Goal: Information Seeking & Learning: Learn about a topic

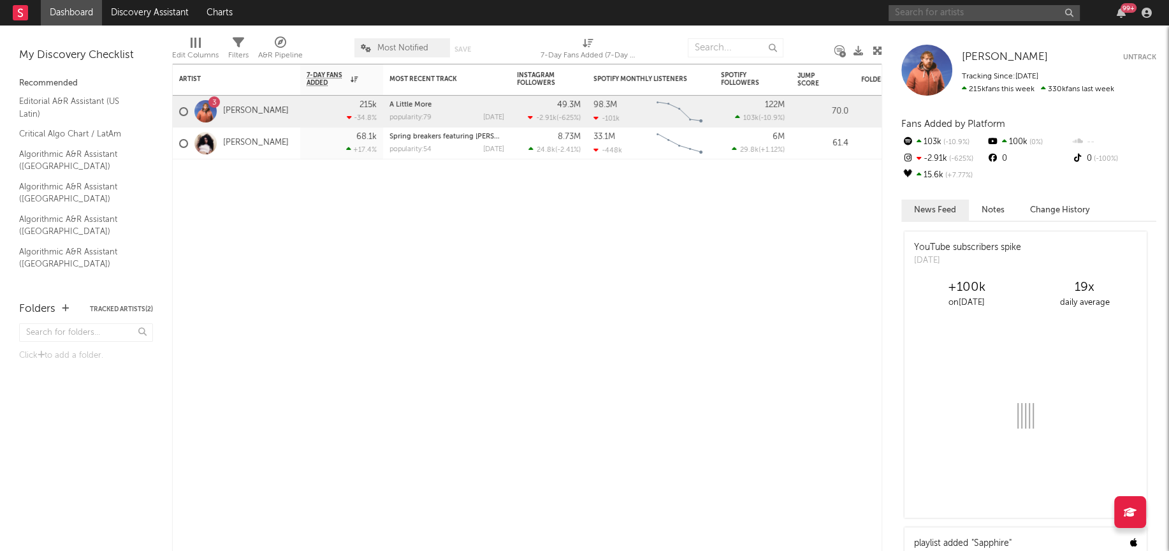
click at [902, 14] on input "text" at bounding box center [984, 13] width 191 height 16
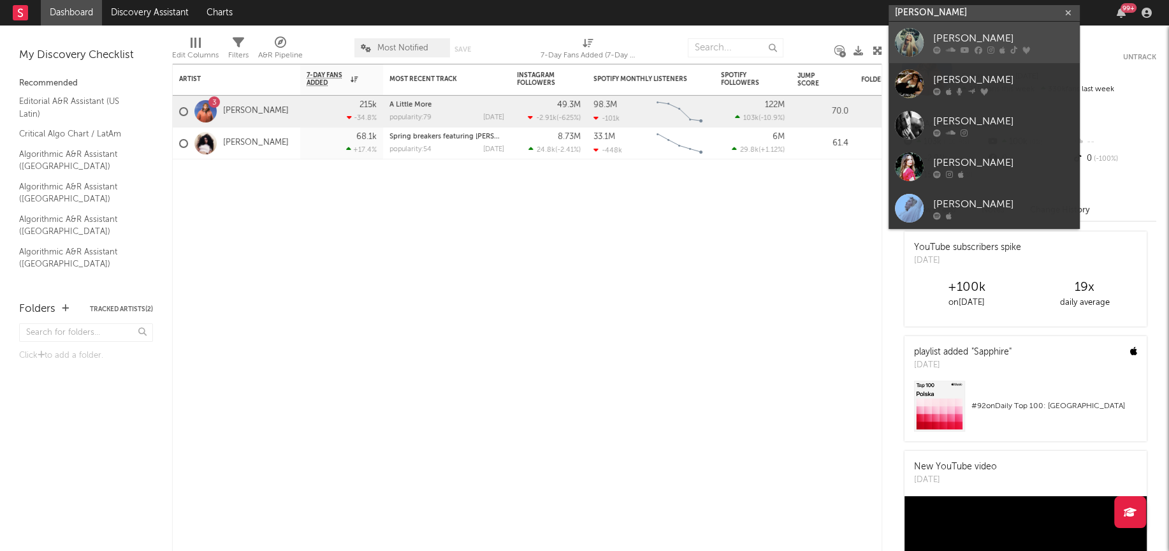
type input "[PERSON_NAME]"
click at [908, 35] on div at bounding box center [909, 42] width 29 height 29
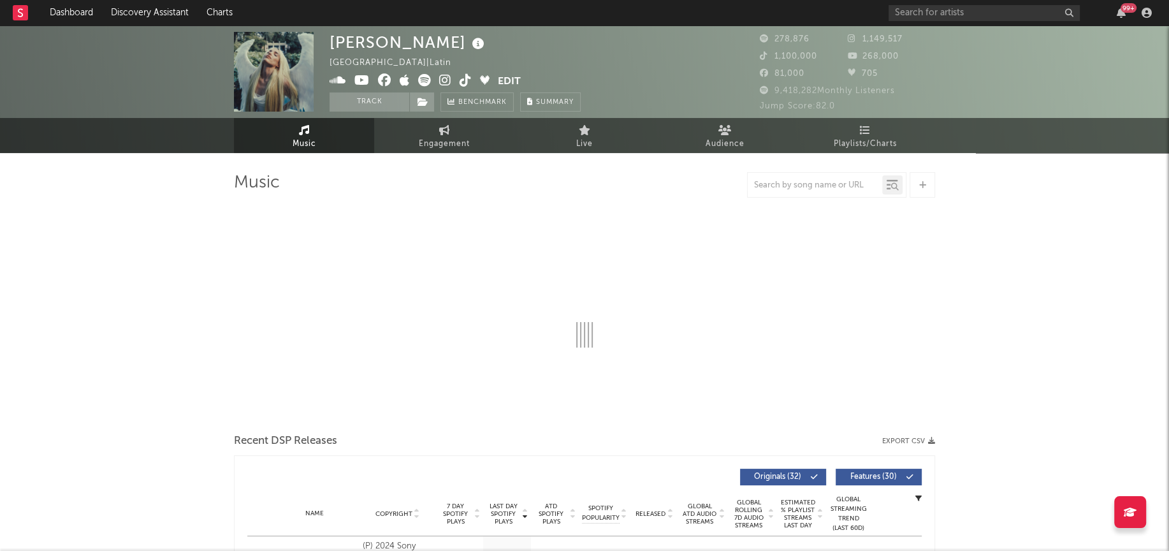
select select "6m"
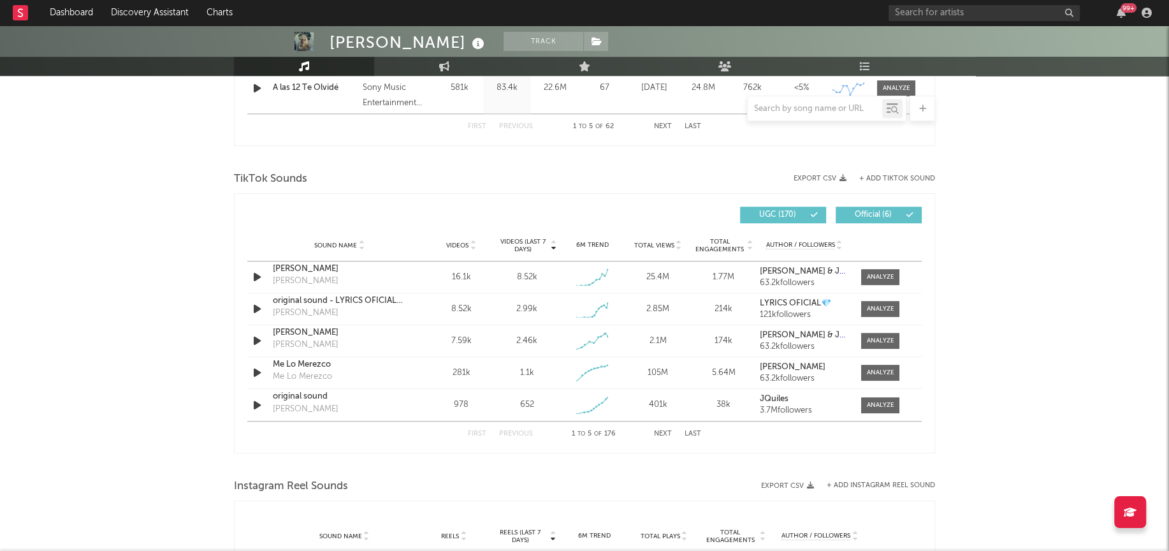
scroll to position [783, 0]
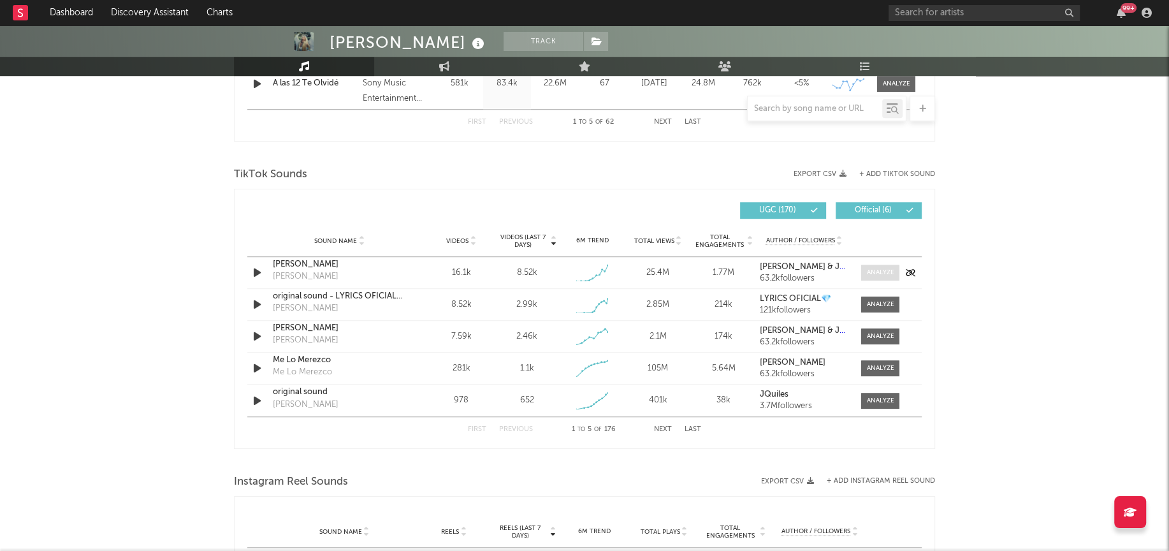
click at [887, 274] on div at bounding box center [880, 273] width 27 height 10
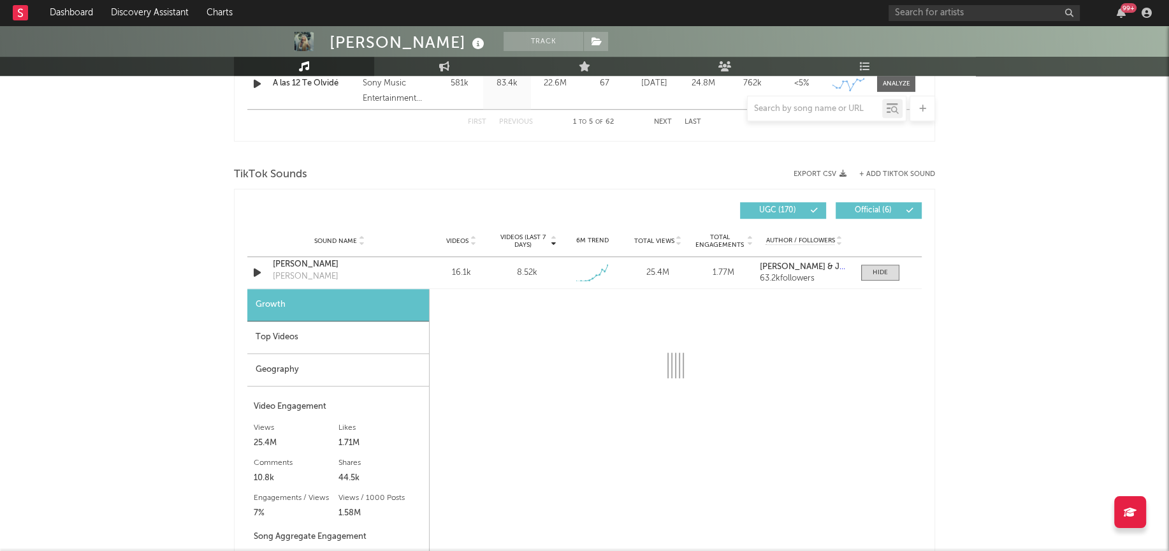
select select "1w"
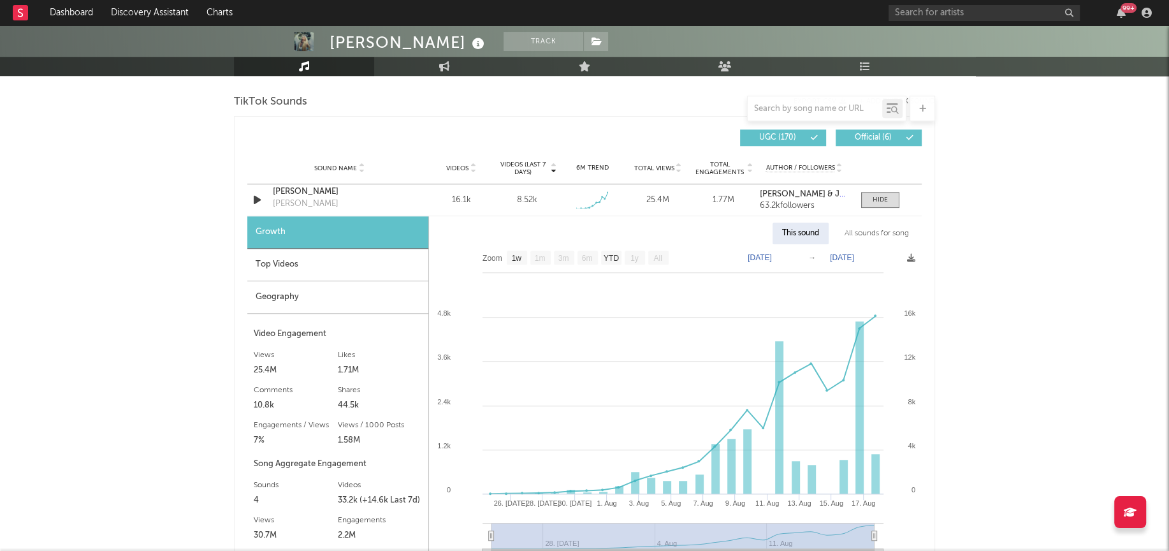
scroll to position [868, 0]
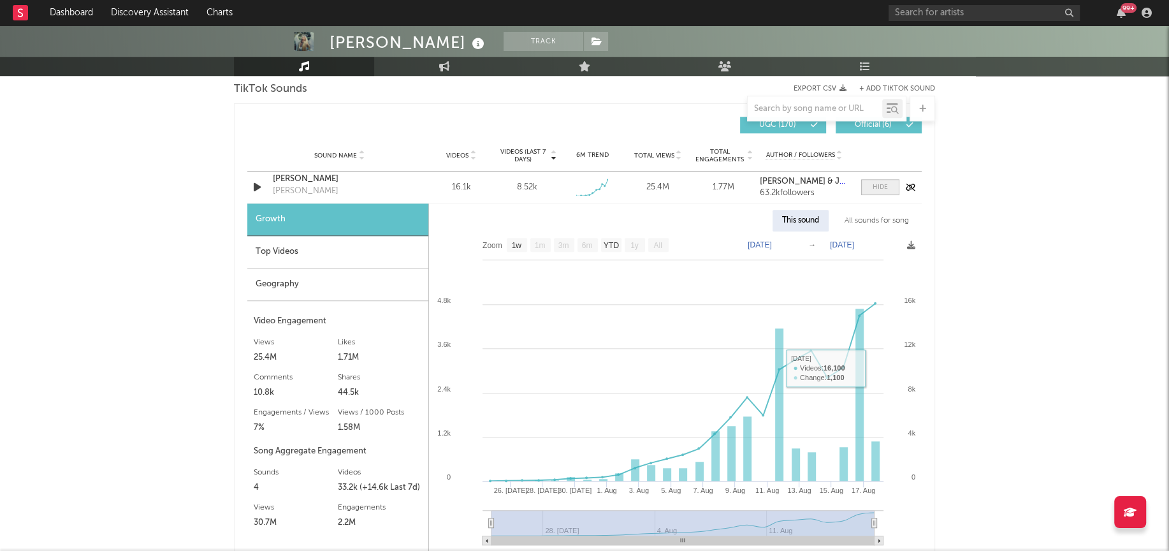
click at [869, 193] on span at bounding box center [880, 187] width 38 height 16
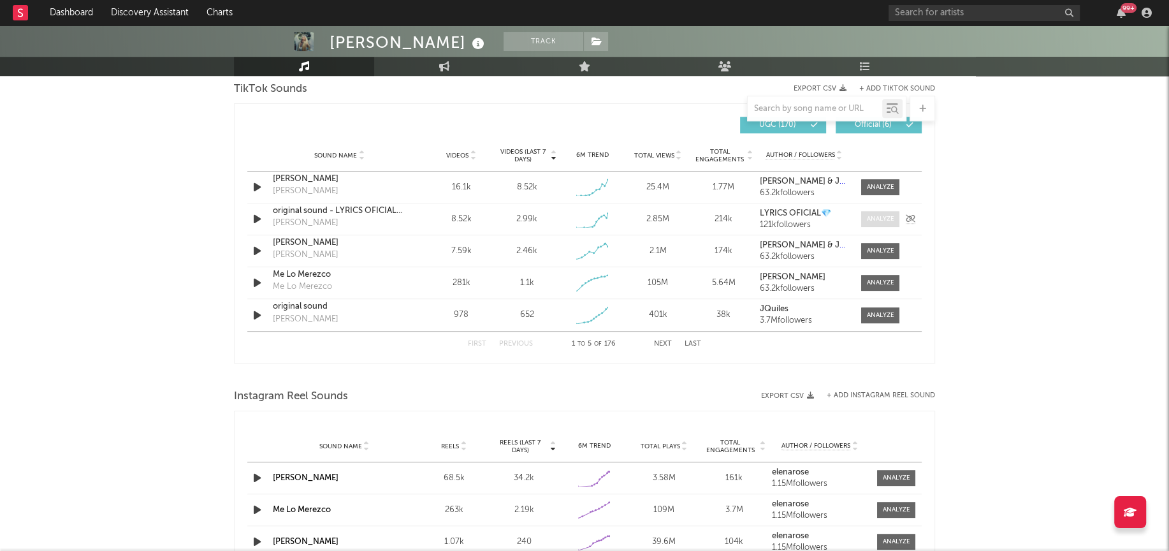
click at [868, 217] on div at bounding box center [880, 219] width 27 height 10
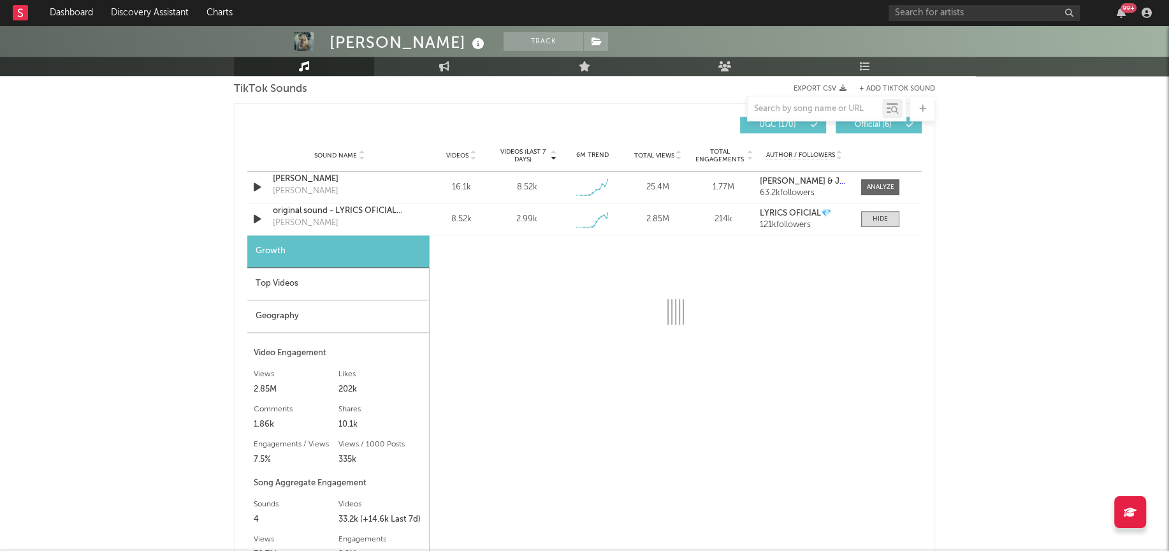
select select "1w"
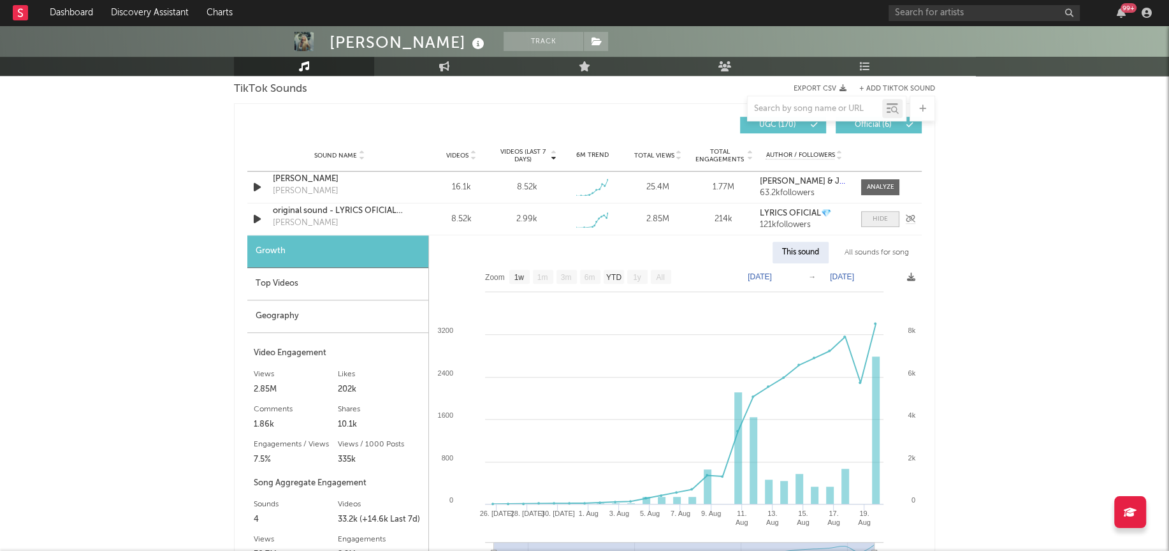
click at [880, 212] on span at bounding box center [880, 219] width 38 height 16
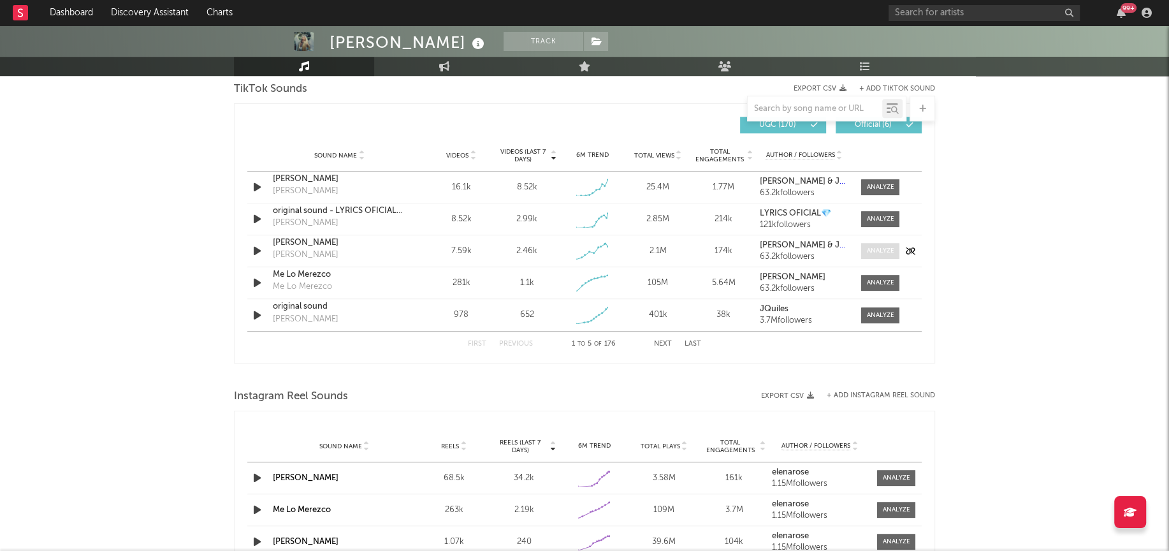
click at [872, 254] on span at bounding box center [880, 251] width 38 height 16
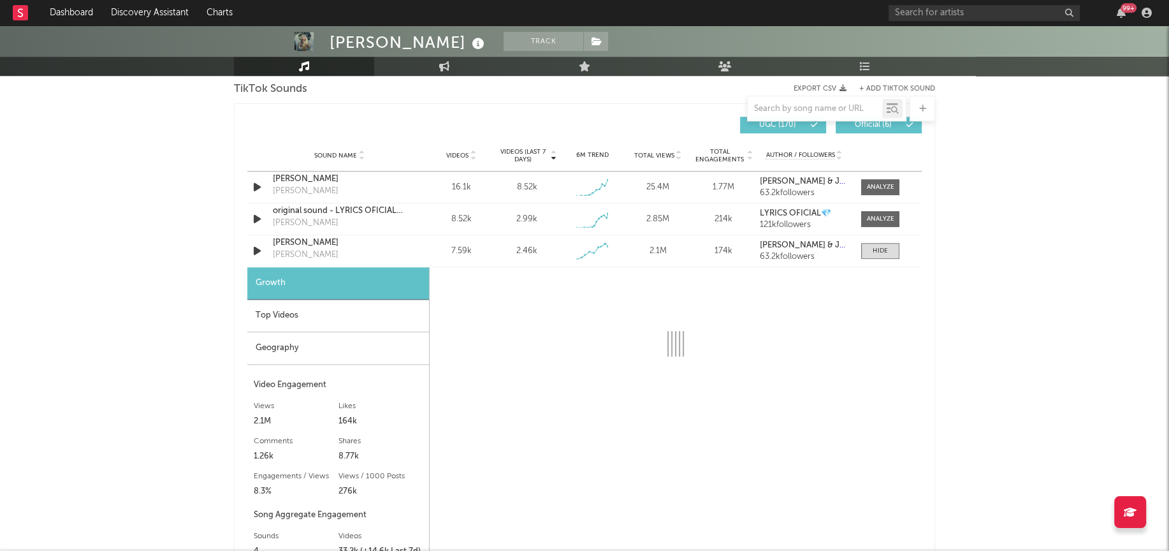
select select "1w"
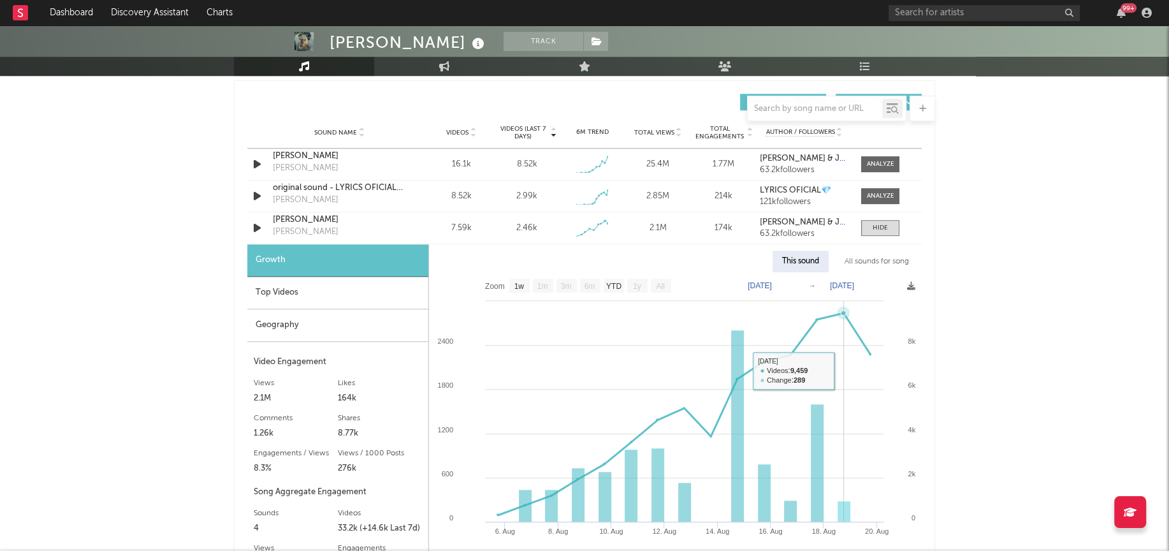
scroll to position [859, 0]
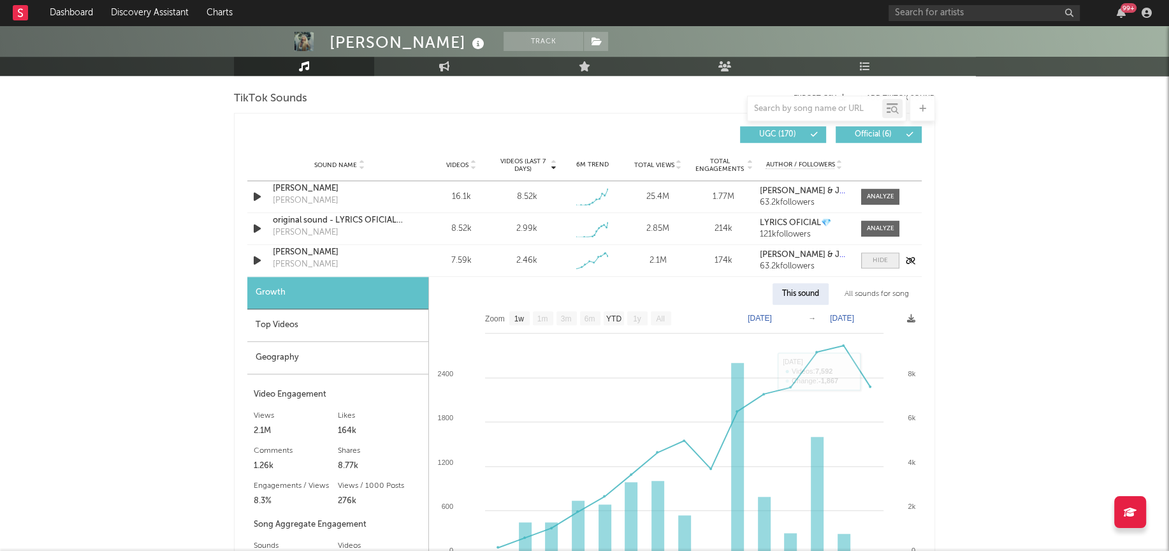
click at [881, 260] on div at bounding box center [880, 261] width 15 height 10
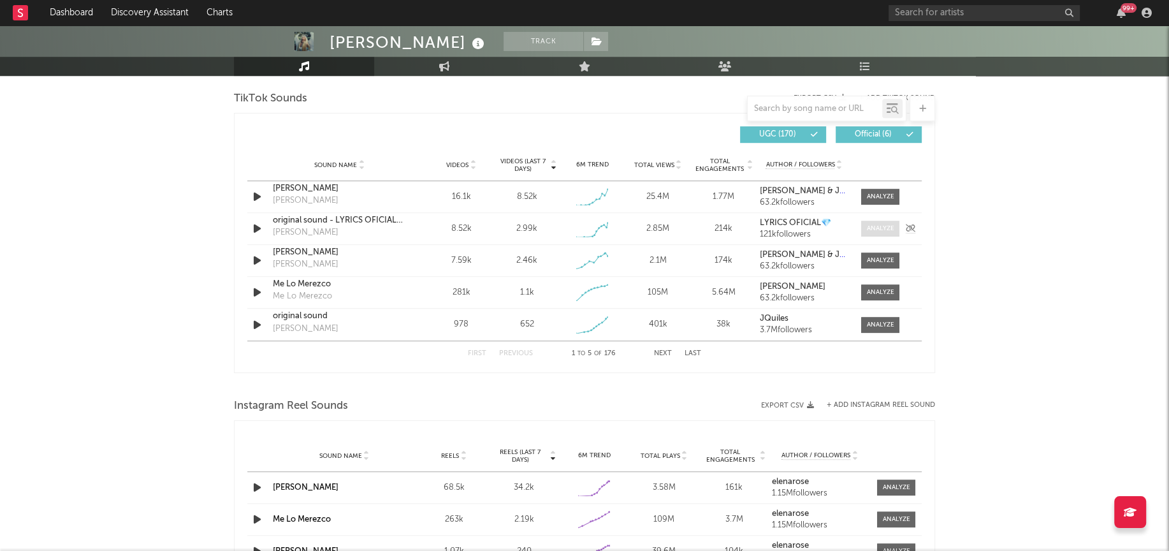
click at [880, 227] on div at bounding box center [880, 229] width 27 height 10
select select "1w"
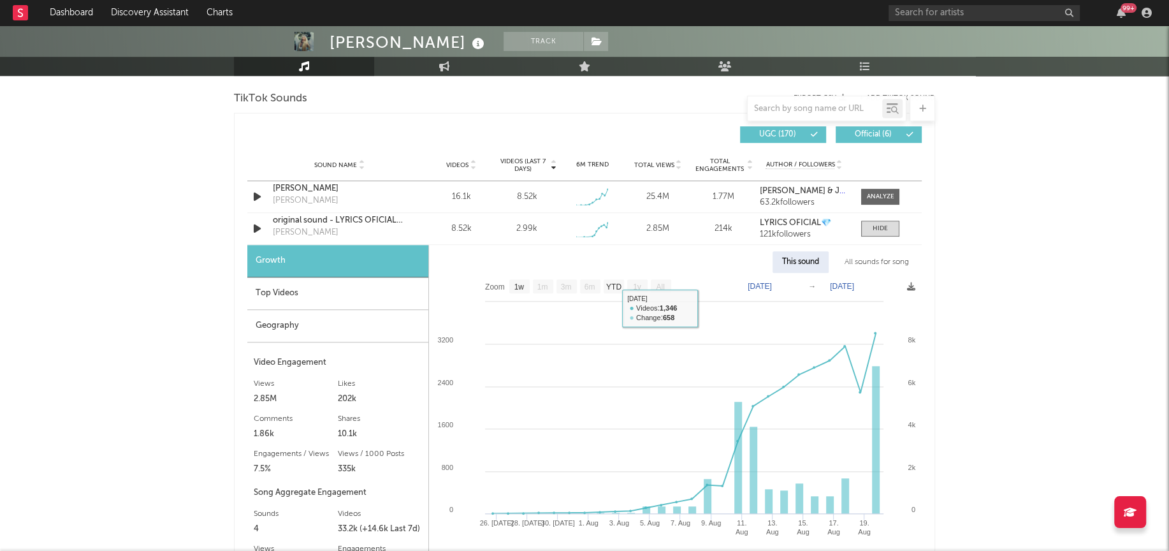
click at [325, 292] on div "Top Videos" at bounding box center [337, 293] width 181 height 33
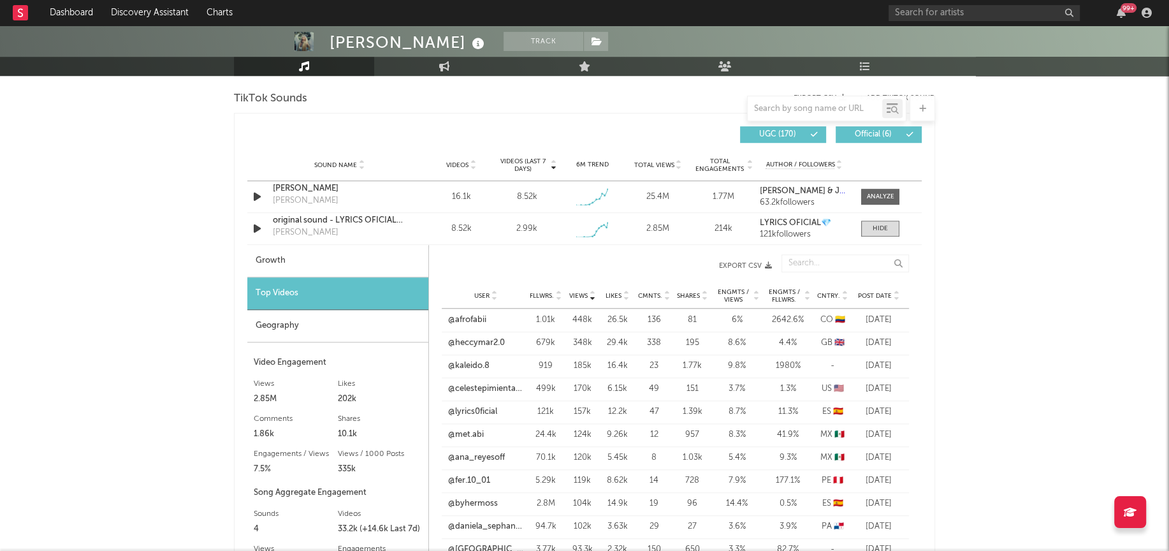
click at [464, 321] on link "@afrofabii" at bounding box center [467, 320] width 38 height 13
click at [873, 229] on div at bounding box center [880, 229] width 15 height 10
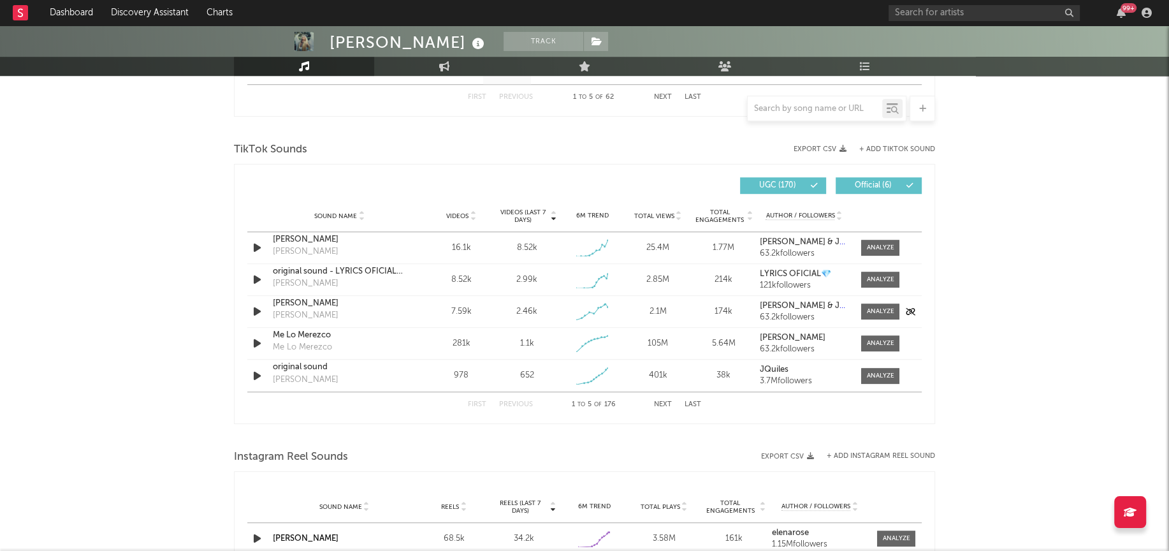
scroll to position [807, 0]
drag, startPoint x: 447, startPoint y: 248, endPoint x: 479, endPoint y: 248, distance: 31.9
click at [479, 248] on div "16.1k" at bounding box center [461, 248] width 59 height 13
click at [876, 241] on span at bounding box center [880, 248] width 38 height 16
select select "1w"
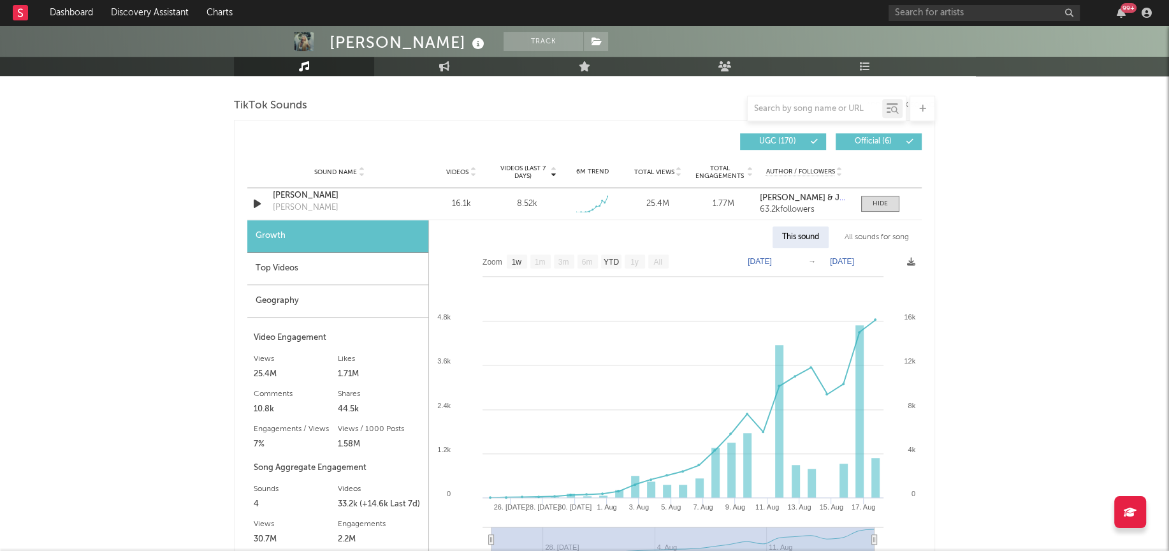
scroll to position [855, 0]
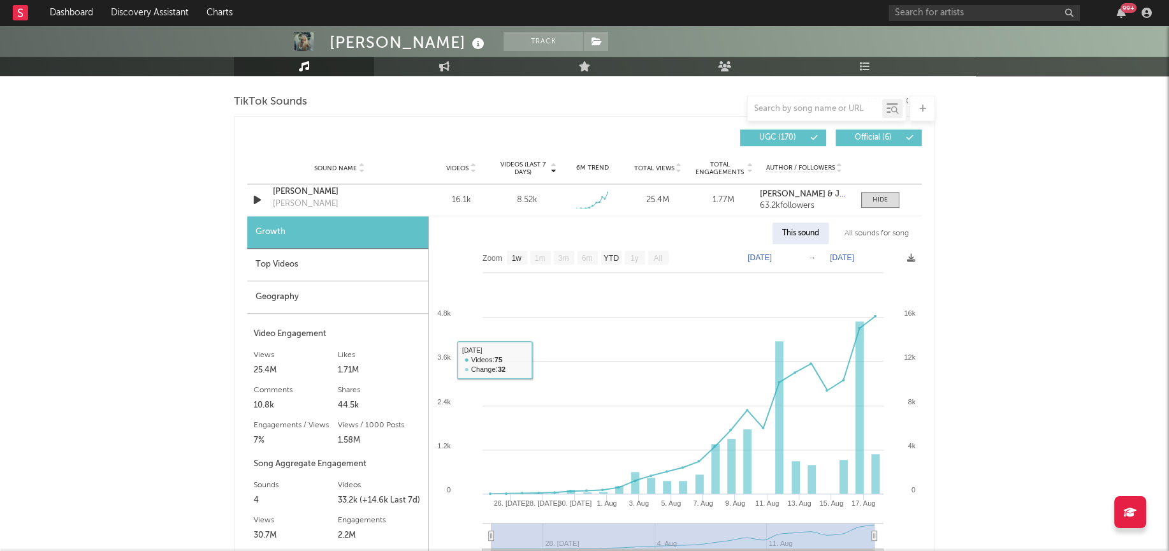
click at [291, 274] on div "Top Videos" at bounding box center [337, 265] width 181 height 33
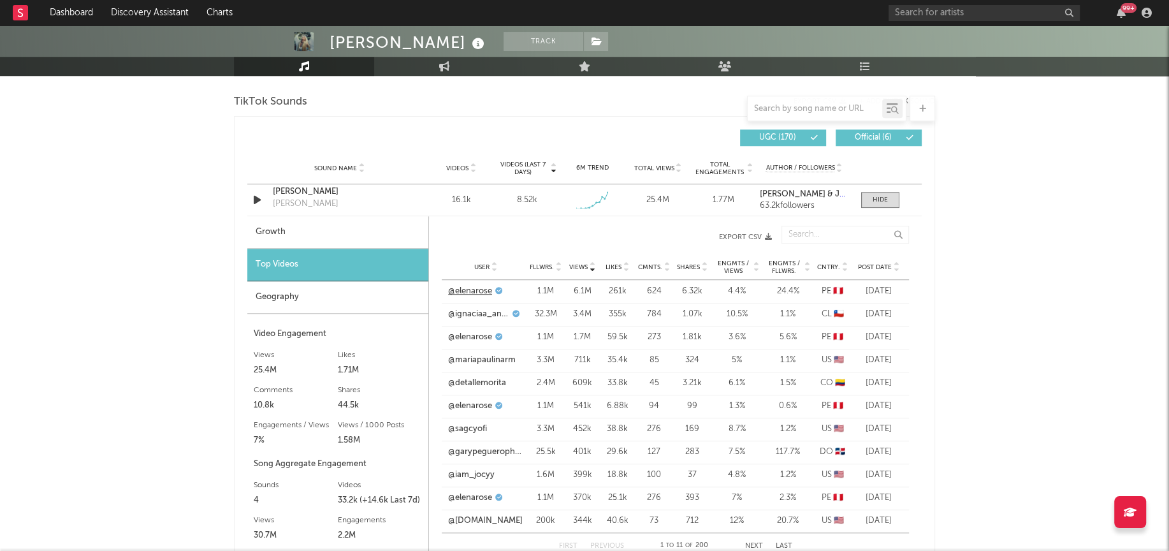
click at [471, 288] on link "@elenarose" at bounding box center [470, 291] width 44 height 13
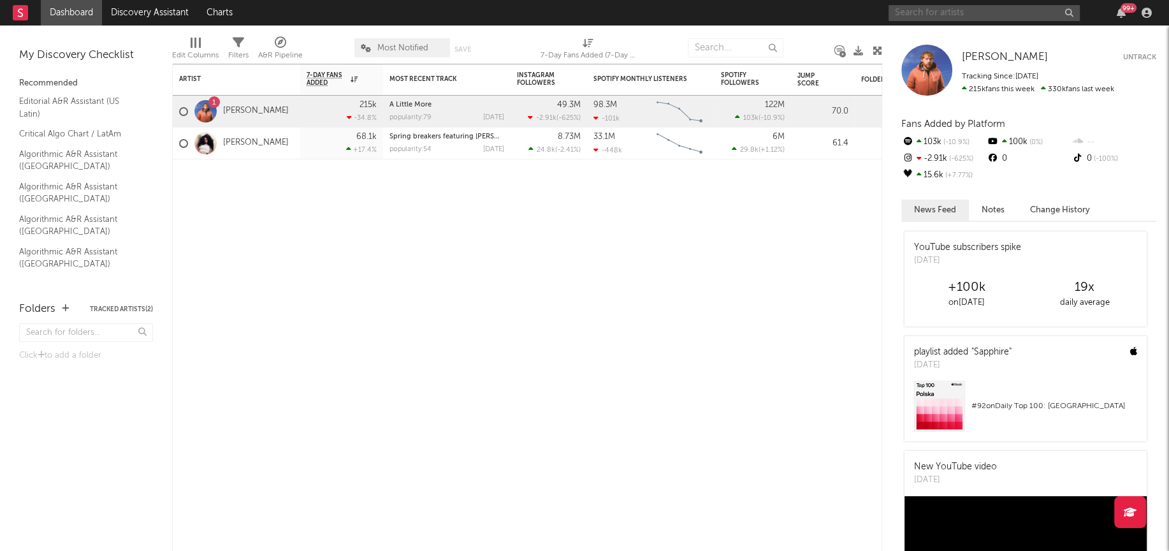
click at [927, 13] on input "text" at bounding box center [984, 13] width 191 height 16
click at [905, 14] on input "text" at bounding box center [984, 13] width 191 height 16
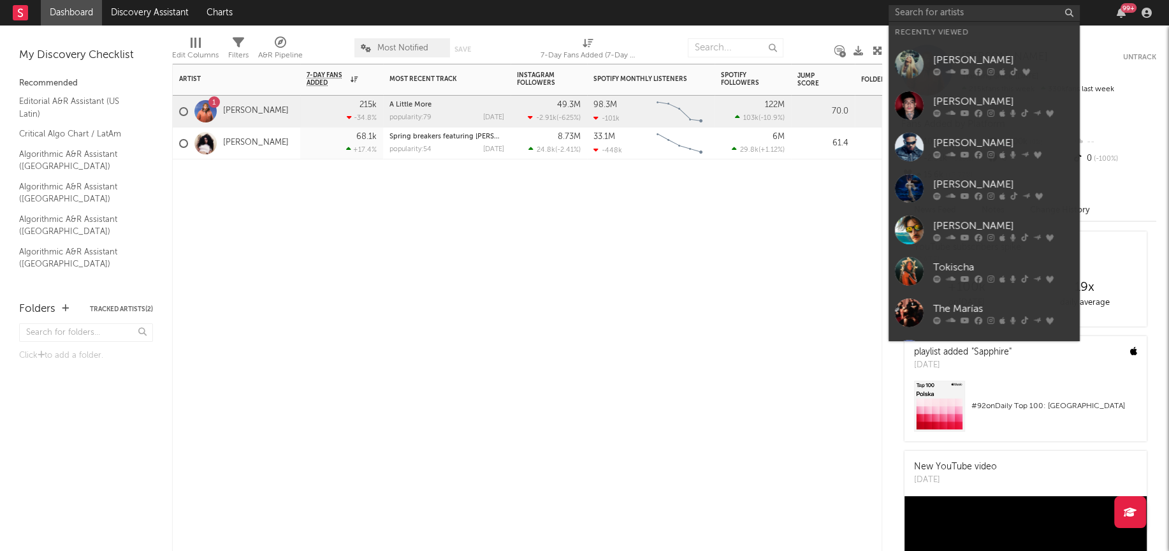
click at [760, 225] on div "Artist Notifications 7-Day Fans Added WoW % Change Most Recent Track Popularity…" at bounding box center [527, 307] width 710 height 487
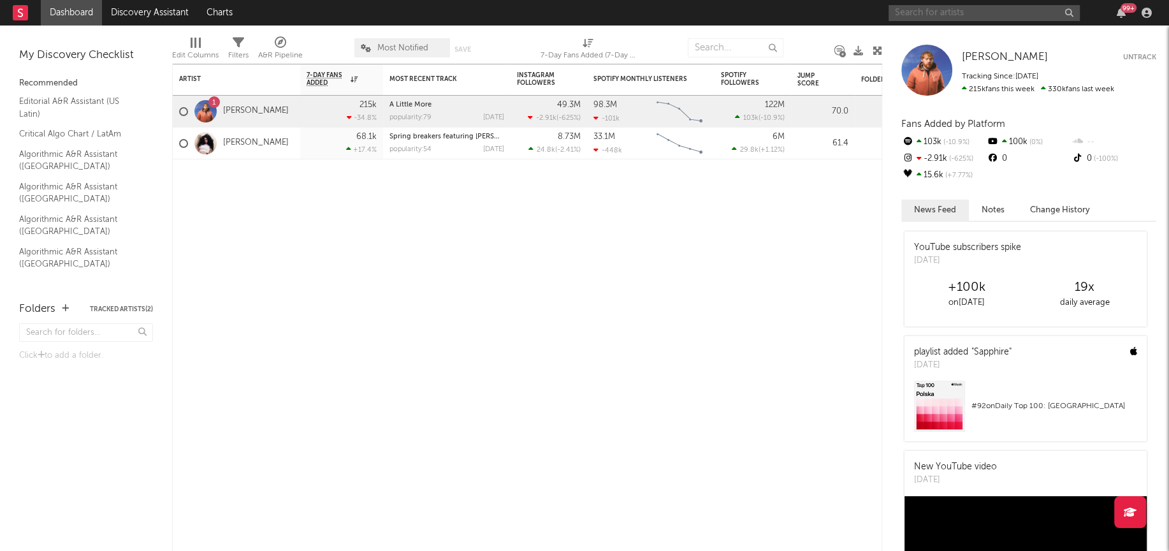
click at [929, 13] on input "text" at bounding box center [984, 13] width 191 height 16
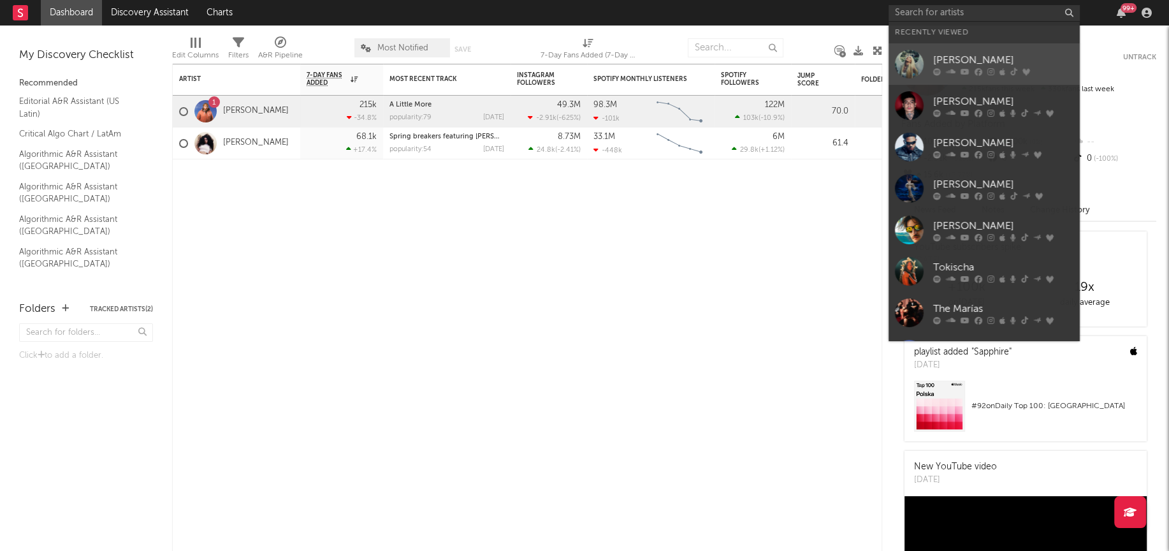
click at [912, 68] on div at bounding box center [909, 64] width 29 height 29
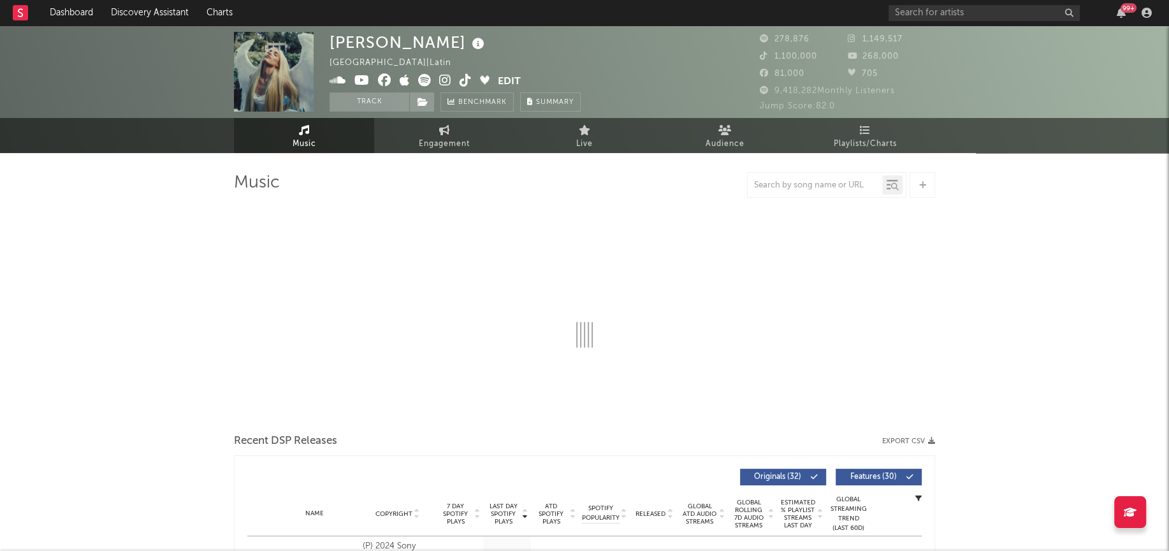
select select "6m"
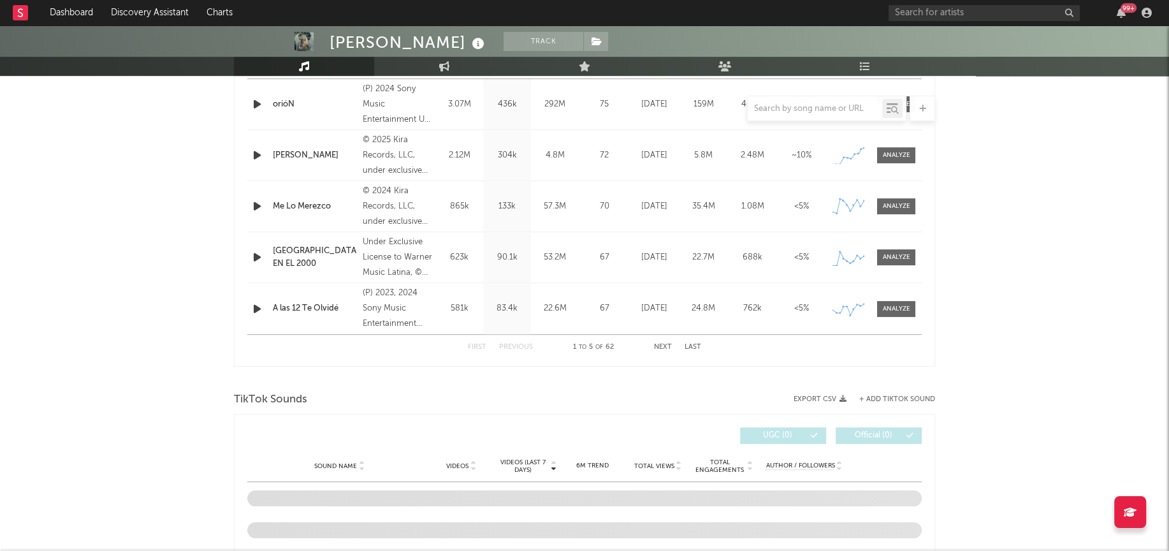
select select "6m"
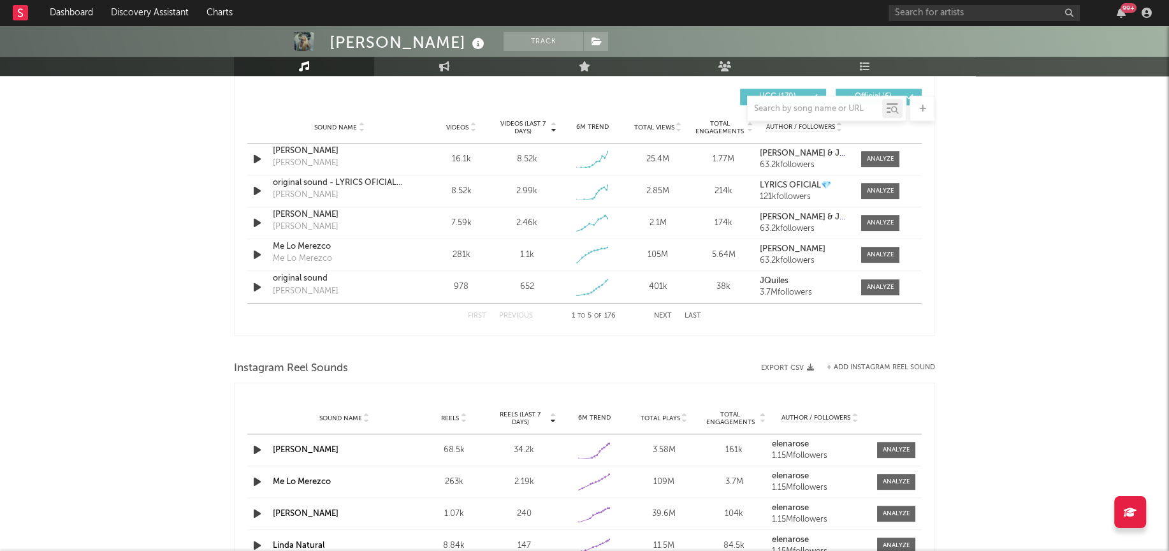
scroll to position [883, 0]
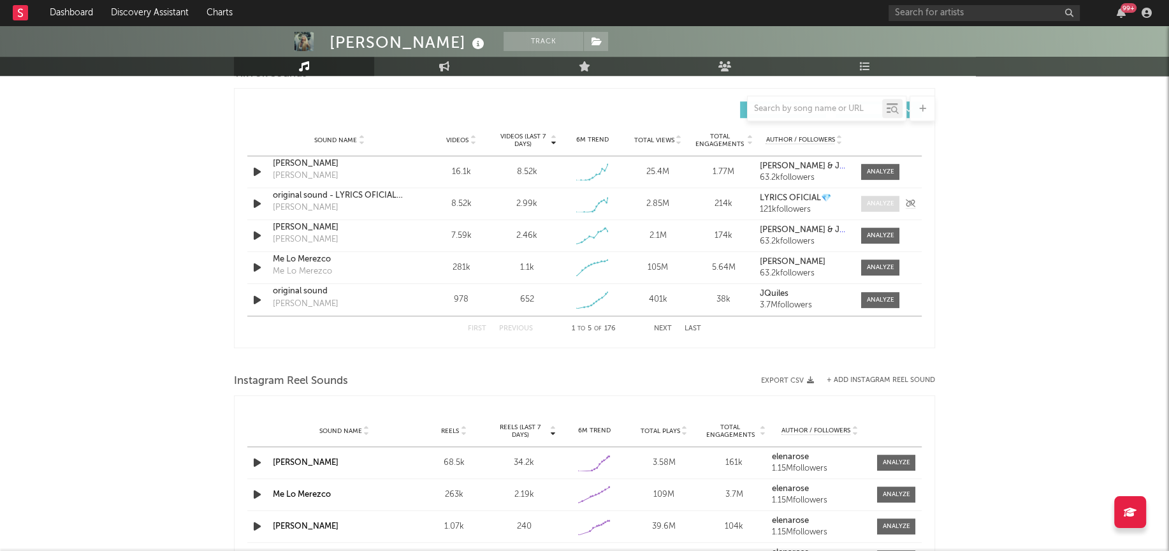
click at [875, 200] on div at bounding box center [880, 204] width 27 height 10
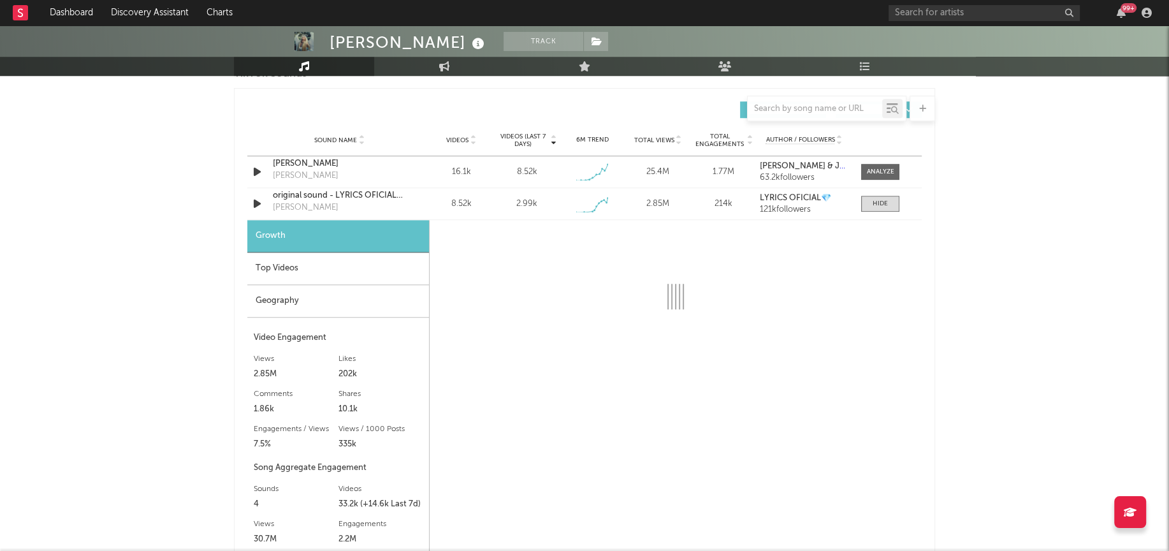
select select "1w"
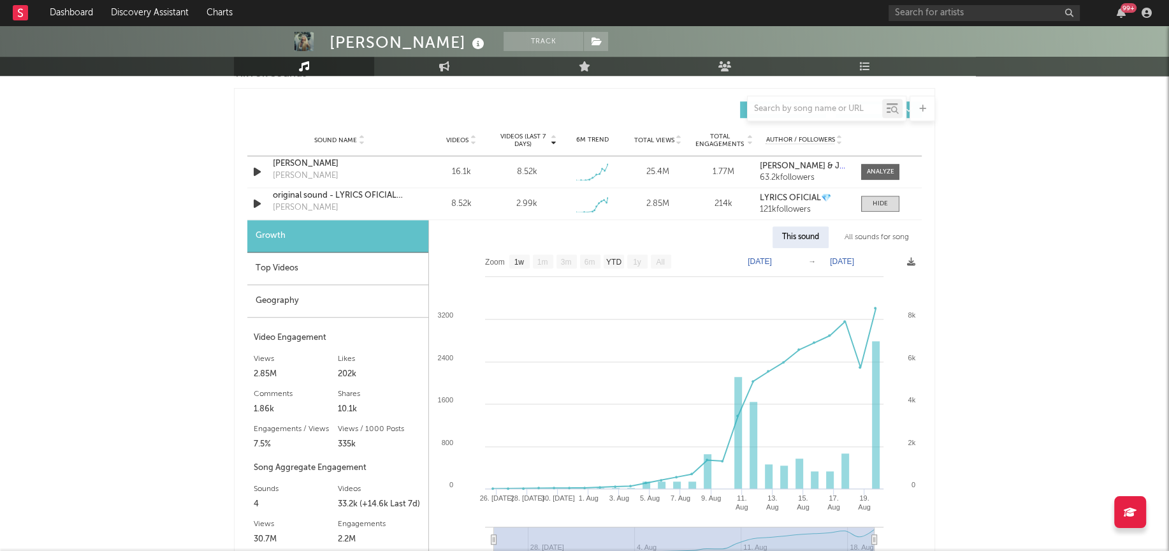
click at [284, 259] on div "Top Videos" at bounding box center [337, 268] width 181 height 33
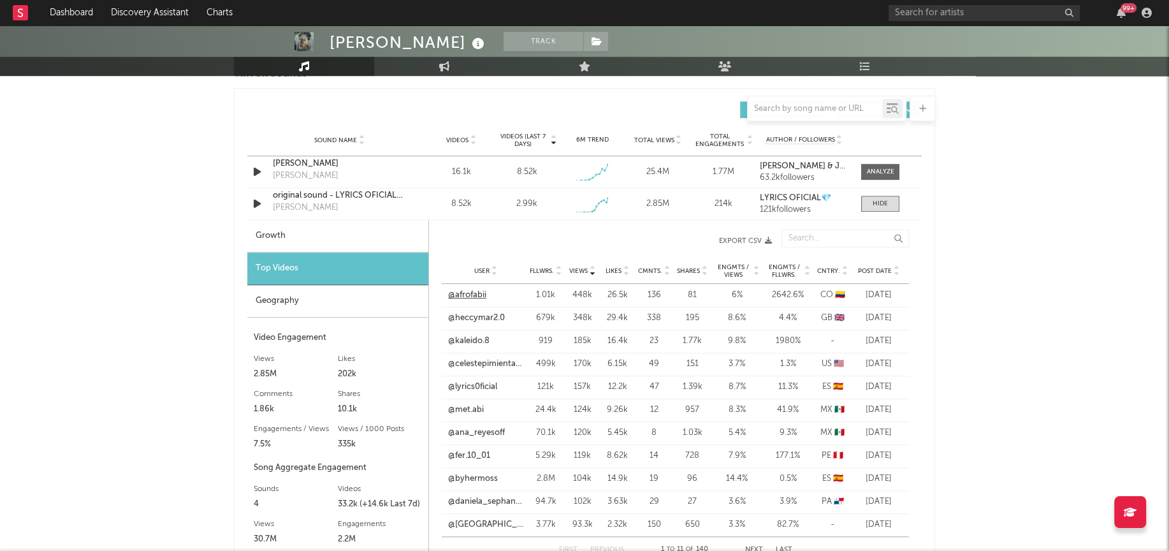
click at [472, 293] on link "@afrofabii" at bounding box center [467, 295] width 38 height 13
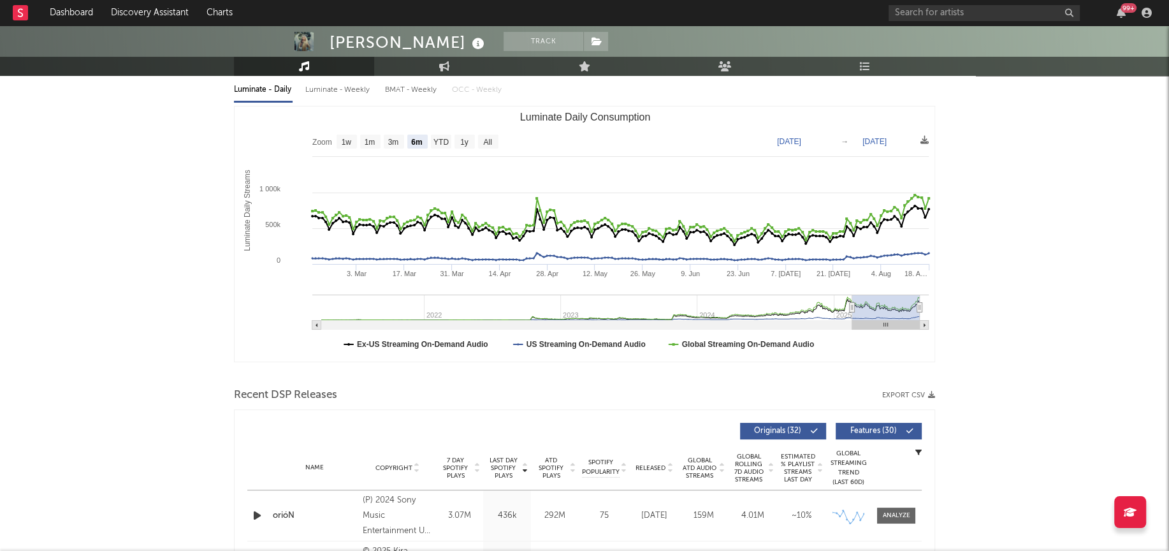
scroll to position [0, 0]
